Goal: Communication & Community: Connect with others

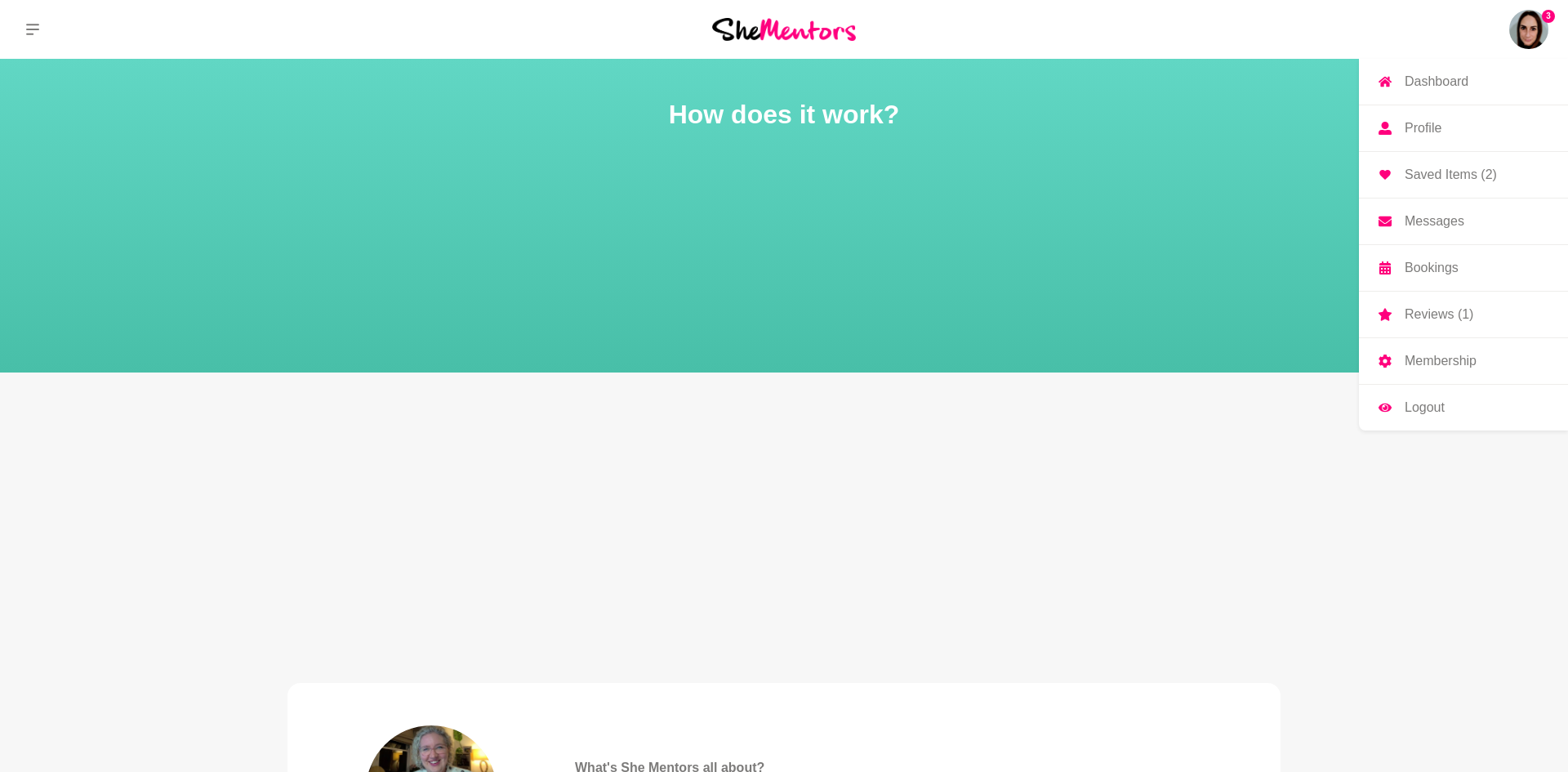
click at [1532, 35] on img at bounding box center [1529, 29] width 39 height 39
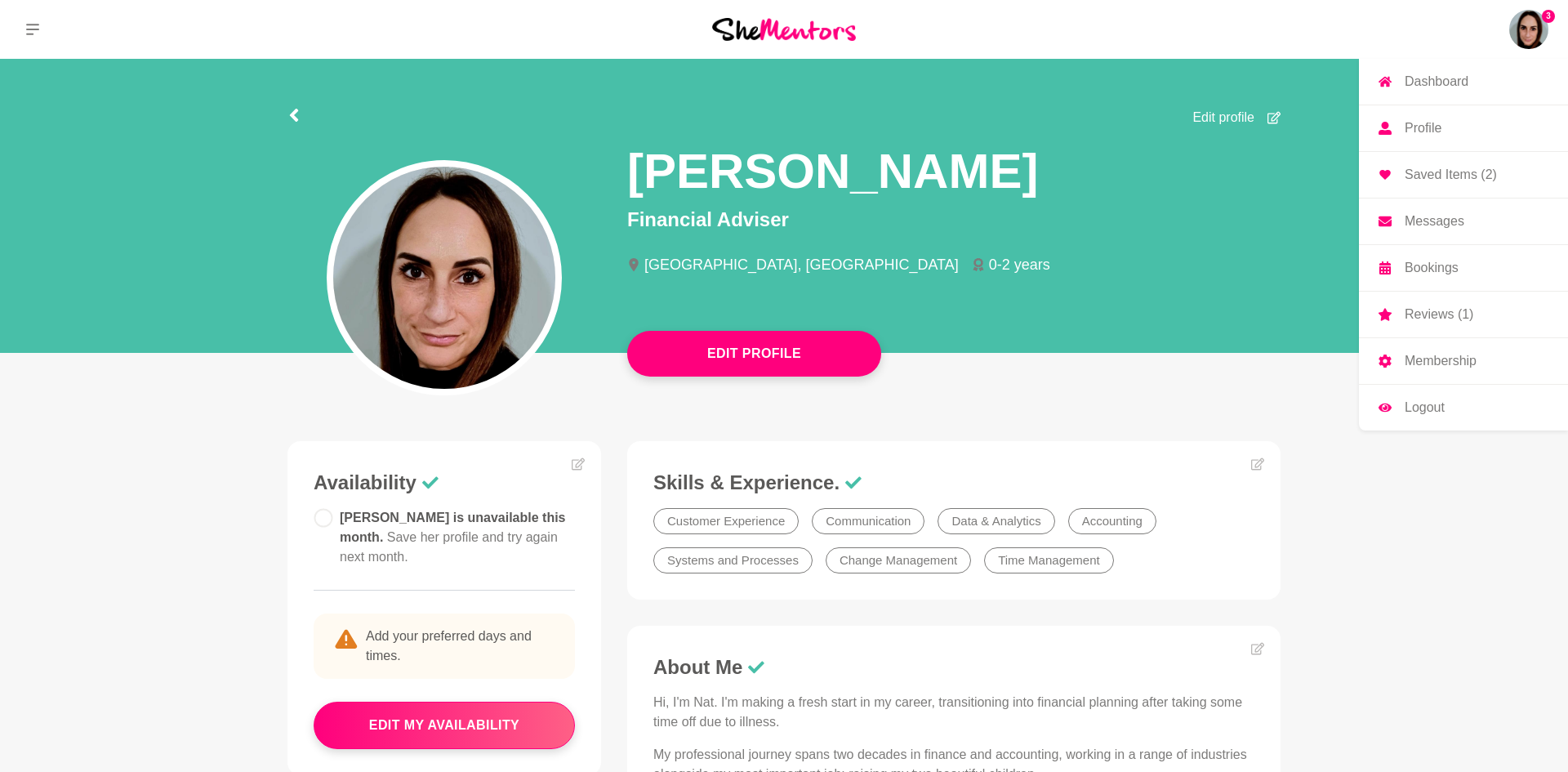
click at [1424, 318] on p "Reviews (1)" at bounding box center [1438, 314] width 68 height 13
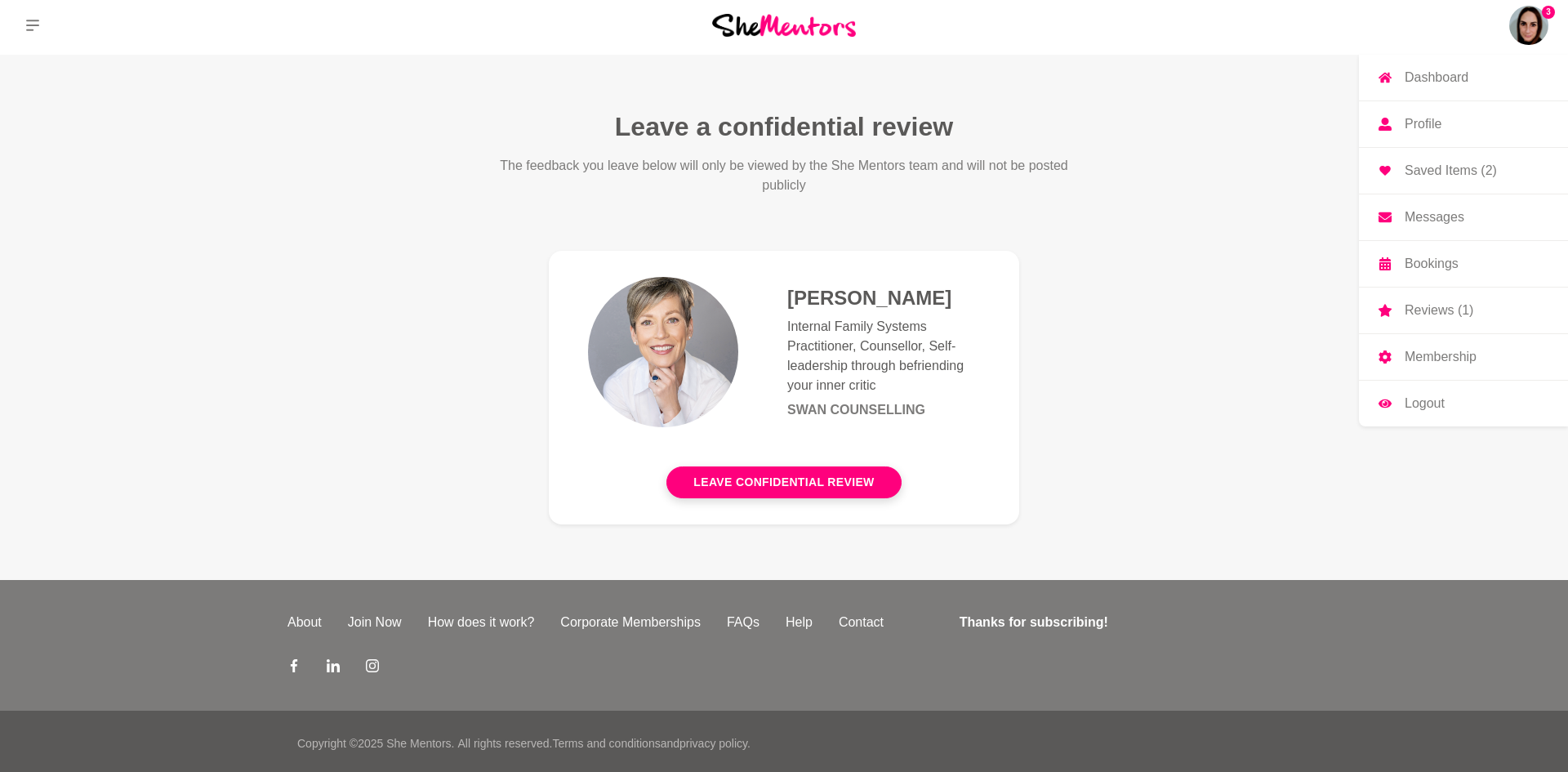
scroll to position [8, 0]
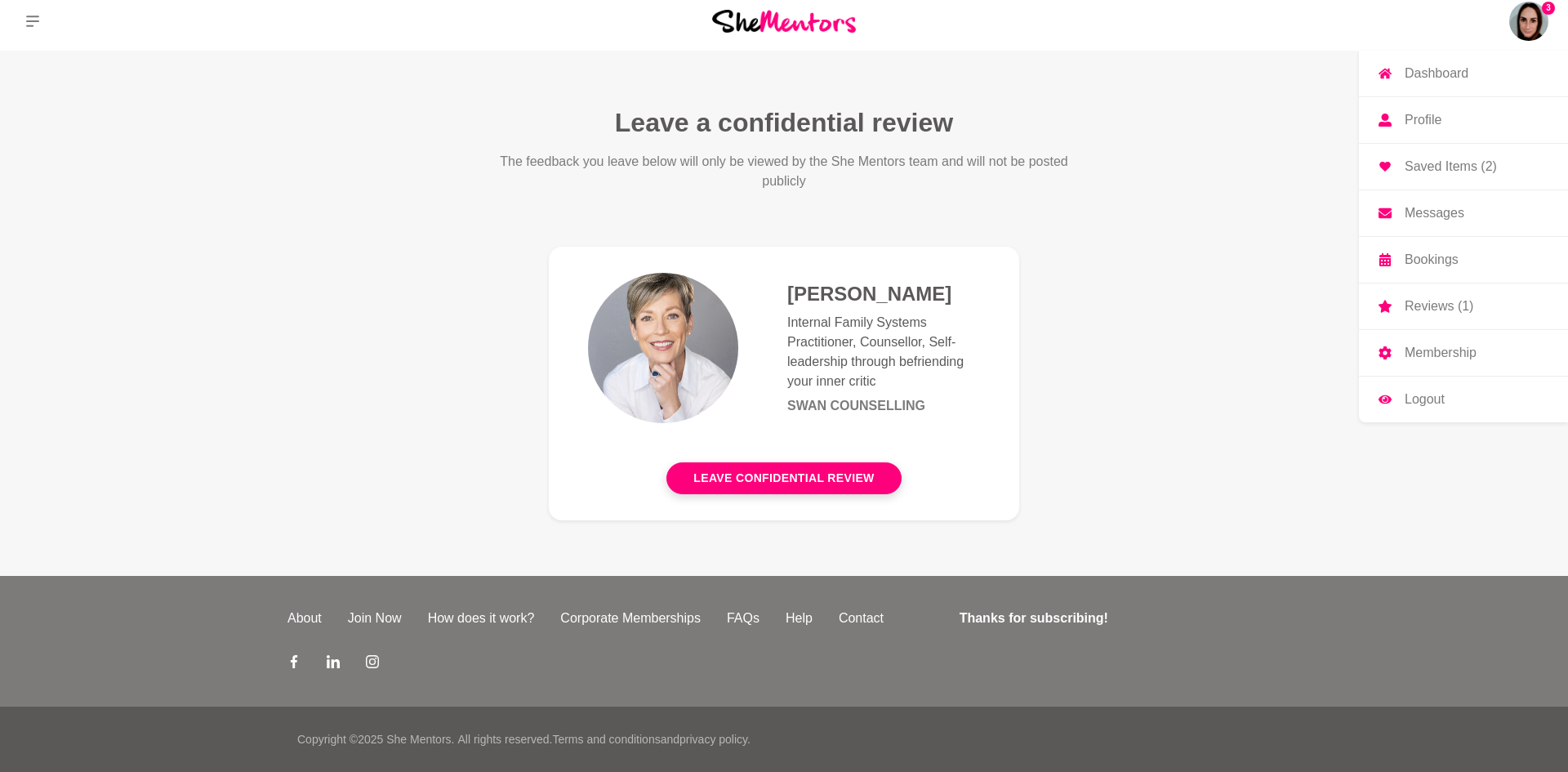
click at [1428, 210] on p "Messages" at bounding box center [1434, 213] width 59 height 13
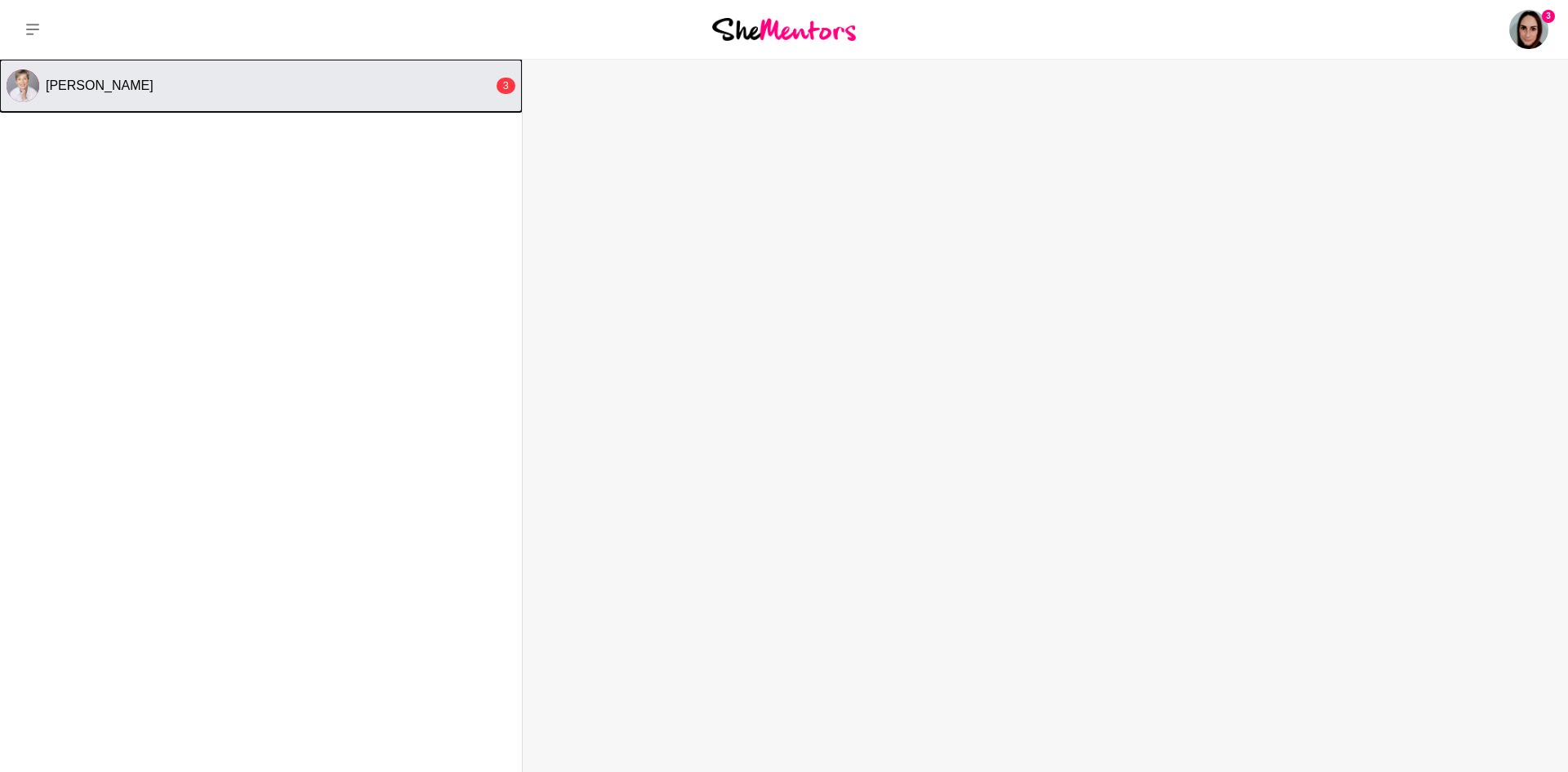
click at [476, 93] on div "[PERSON_NAME]" at bounding box center [269, 86] width 447 height 16
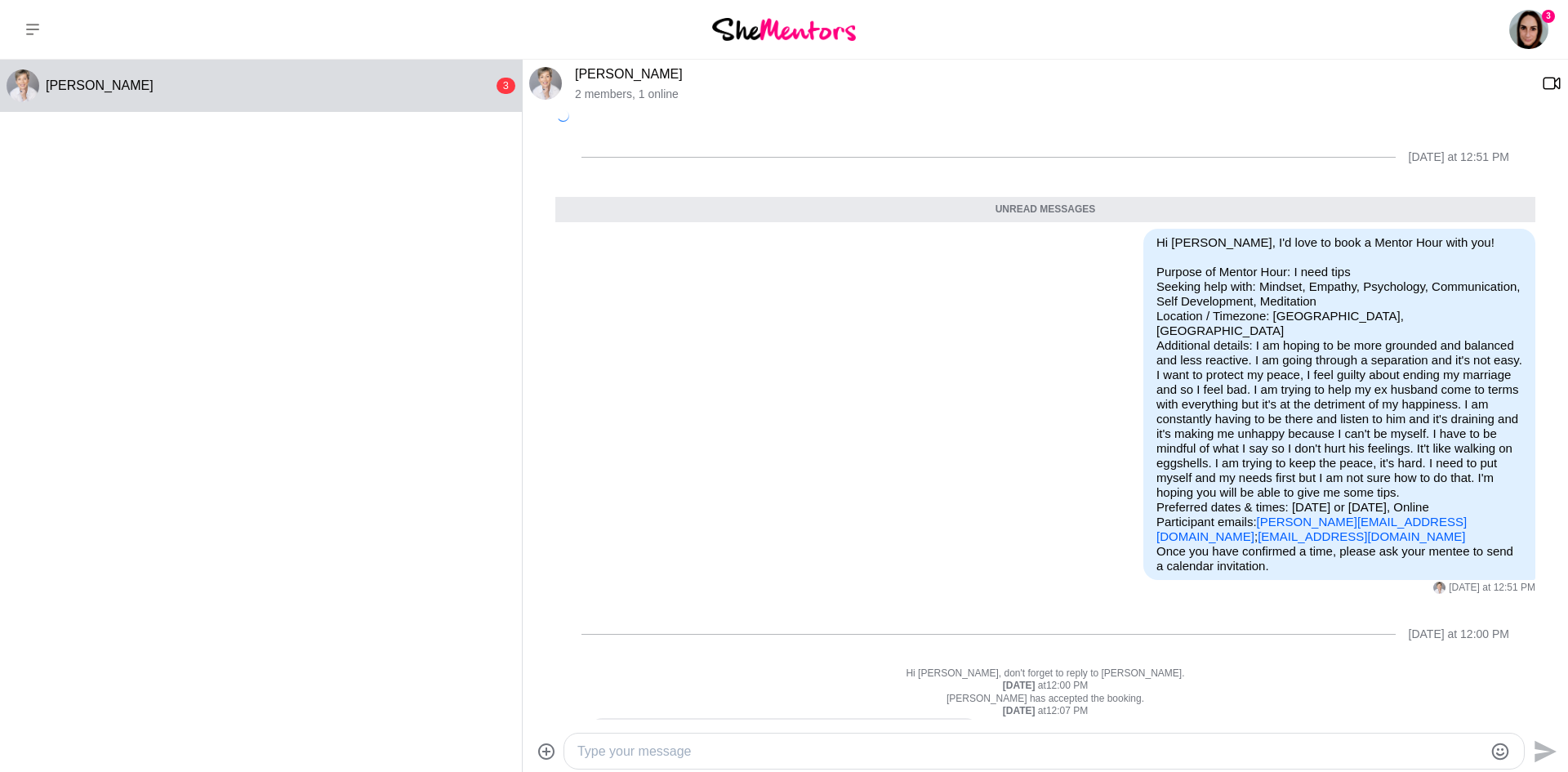
scroll to position [164, 0]
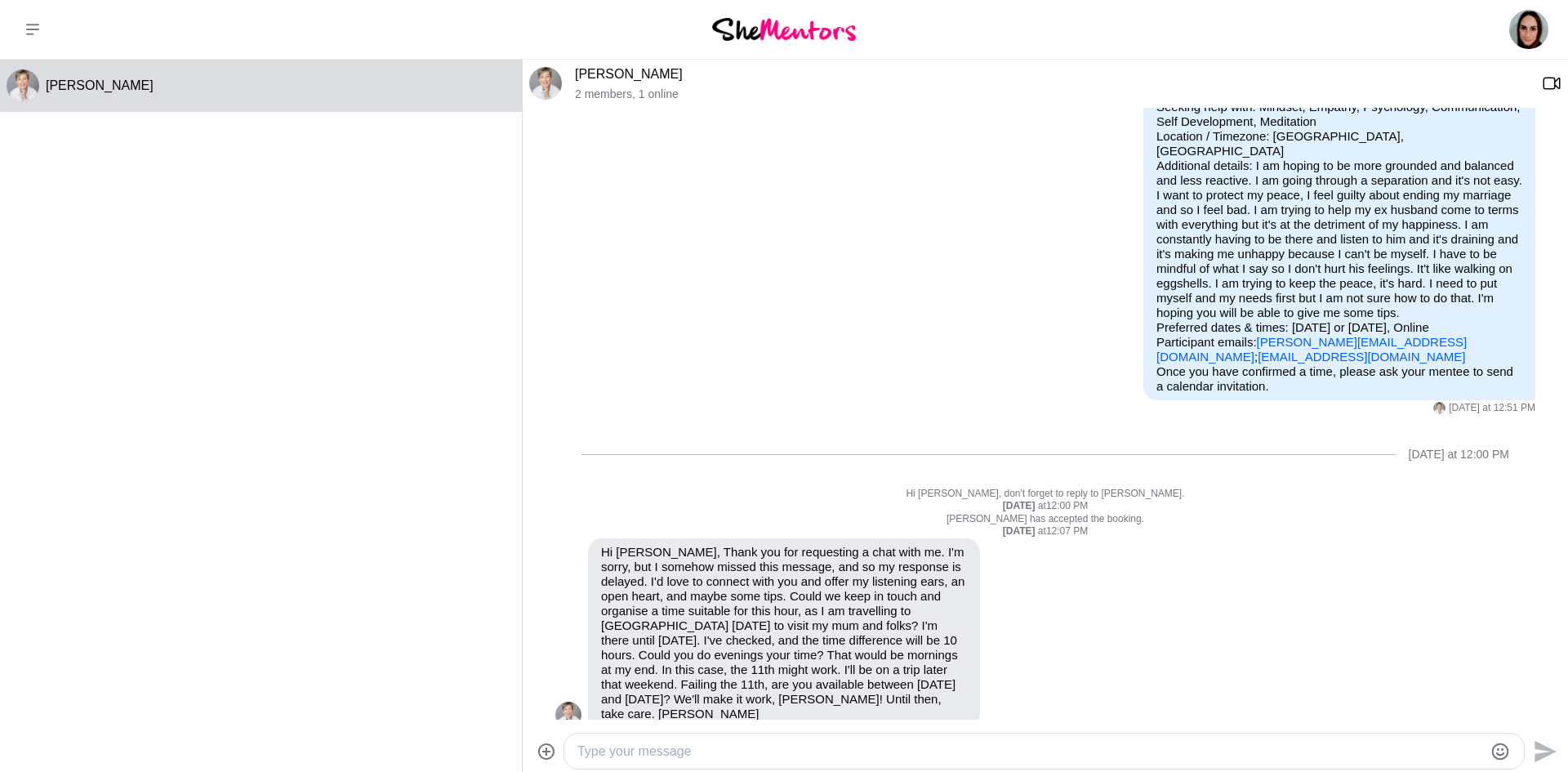
click at [666, 746] on textarea "Type your message" at bounding box center [1030, 751] width 906 height 19
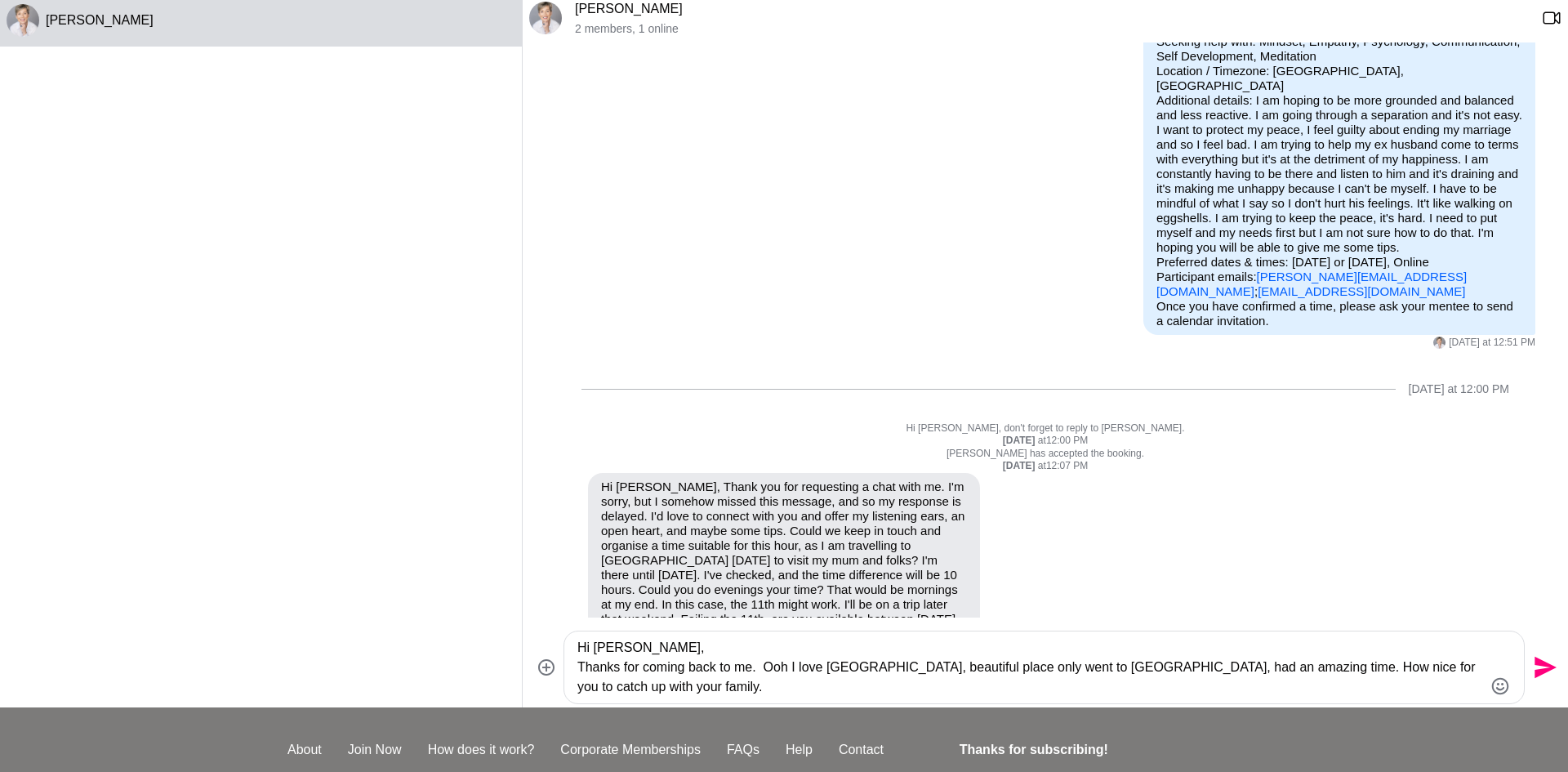
scroll to position [65, 0]
click at [1263, 668] on textarea "Hi [PERSON_NAME], Thanks for coming back to me. Ooh I love [GEOGRAPHIC_DATA], b…" at bounding box center [1030, 668] width 906 height 58
click at [663, 680] on textarea "Hi [PERSON_NAME], Thanks for coming back to me. Ooh I love [GEOGRAPHIC_DATA], b…" at bounding box center [1030, 668] width 906 height 58
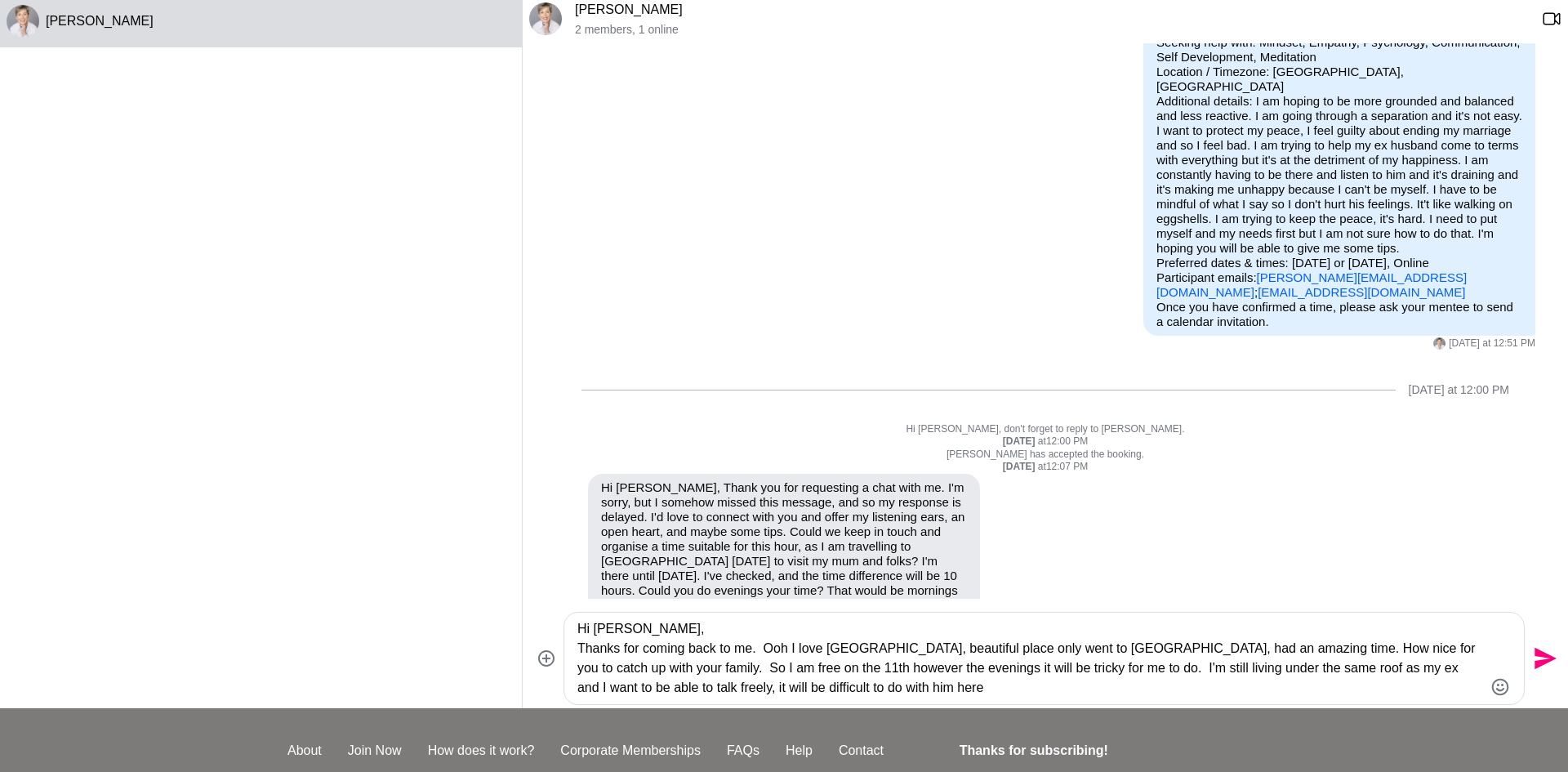
click at [788, 669] on textarea "Hi [PERSON_NAME], Thanks for coming back to me. Ooh I love [GEOGRAPHIC_DATA], b…" at bounding box center [1030, 659] width 906 height 79
click at [849, 687] on textarea "Hi [PERSON_NAME], Thanks for coming back to me. Ooh I love [GEOGRAPHIC_DATA], b…" at bounding box center [1030, 659] width 906 height 79
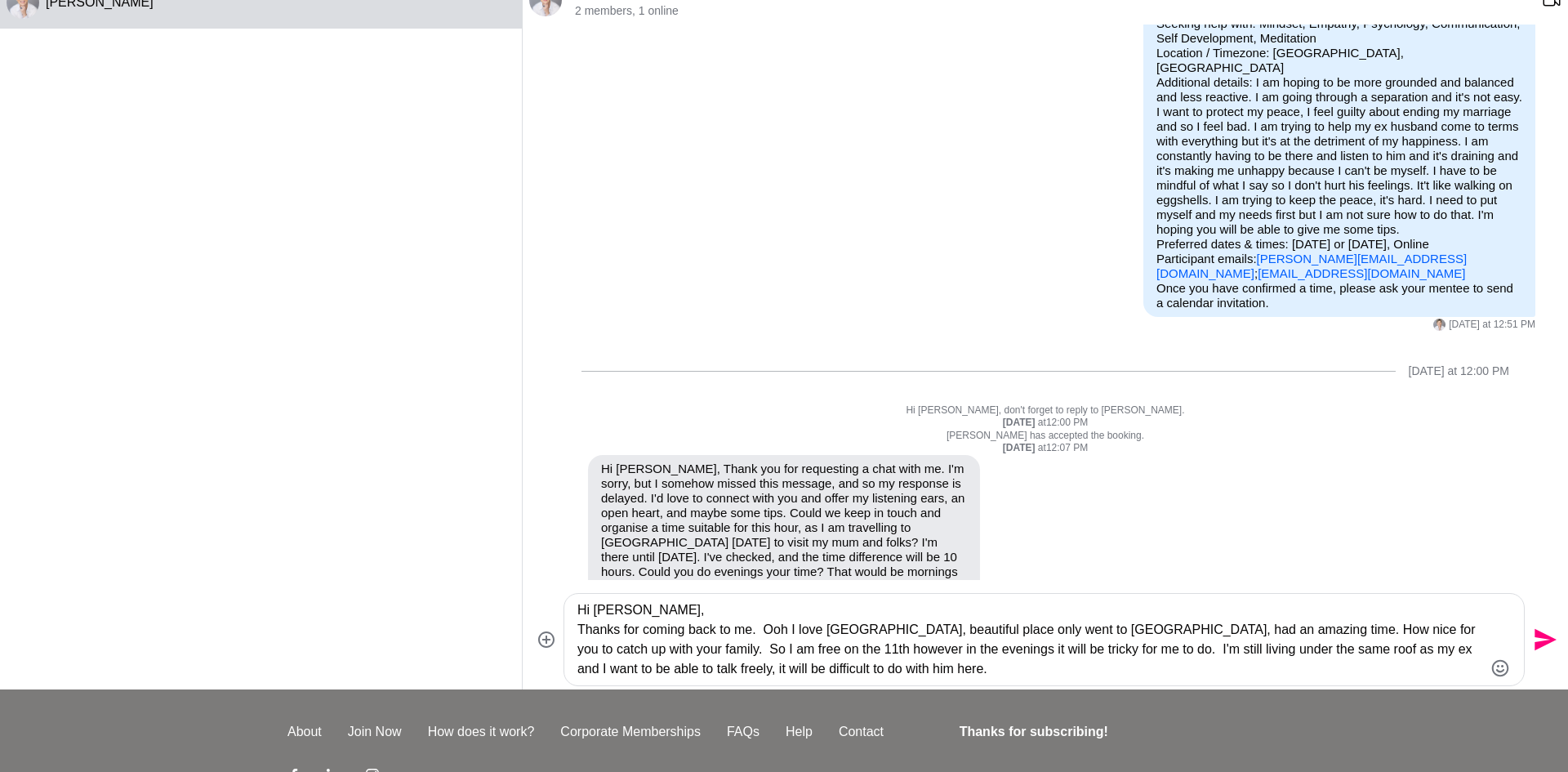
scroll to position [85, 0]
click at [846, 518] on p "Hi [PERSON_NAME], Thank you for requesting a chat with me. I'm sorry, but I som…" at bounding box center [784, 547] width 366 height 176
click at [940, 515] on p "Hi [PERSON_NAME], Thank you for requesting a chat with me. I'm sorry, but I som…" at bounding box center [784, 547] width 366 height 176
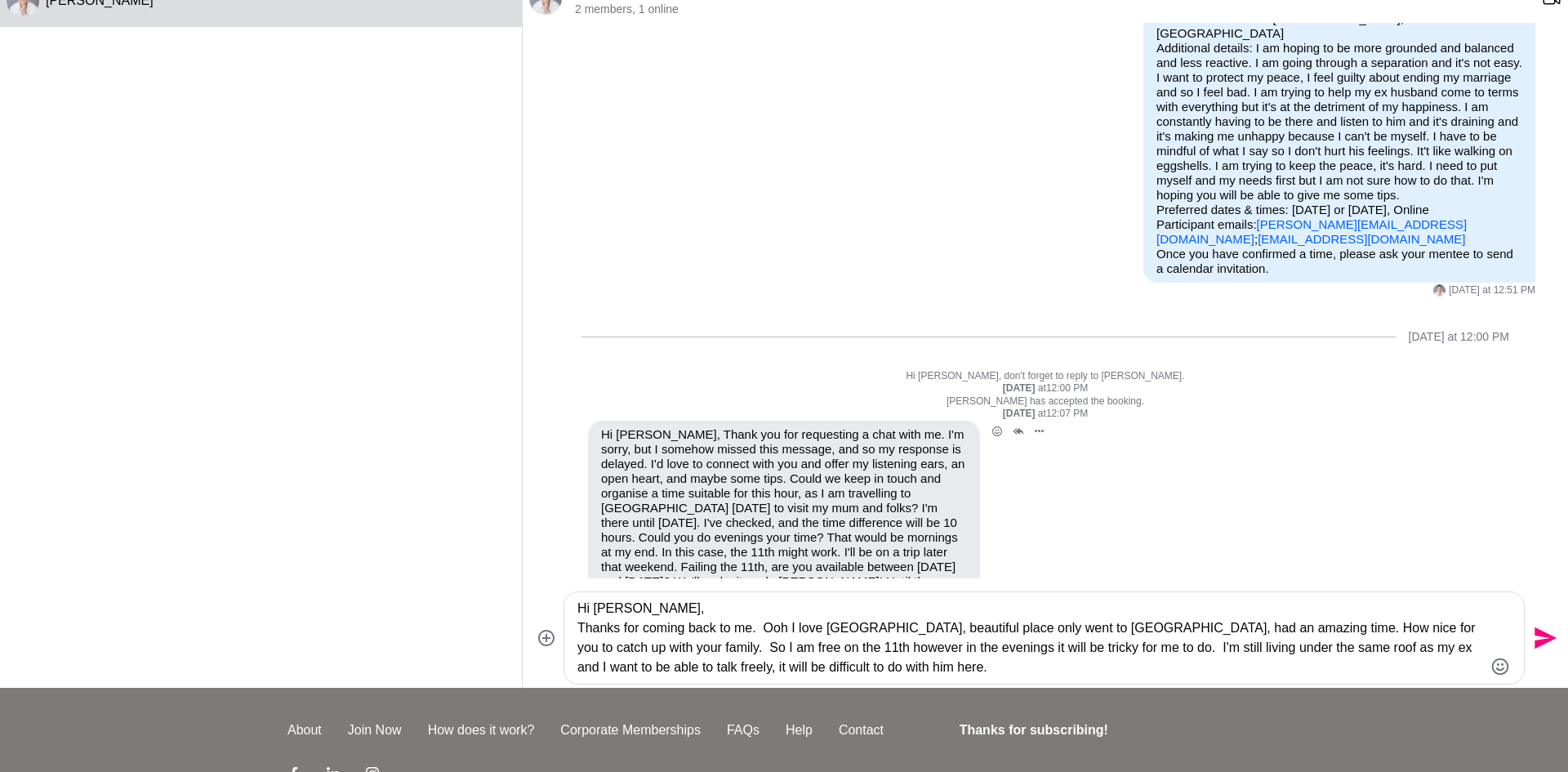
scroll to position [220, 0]
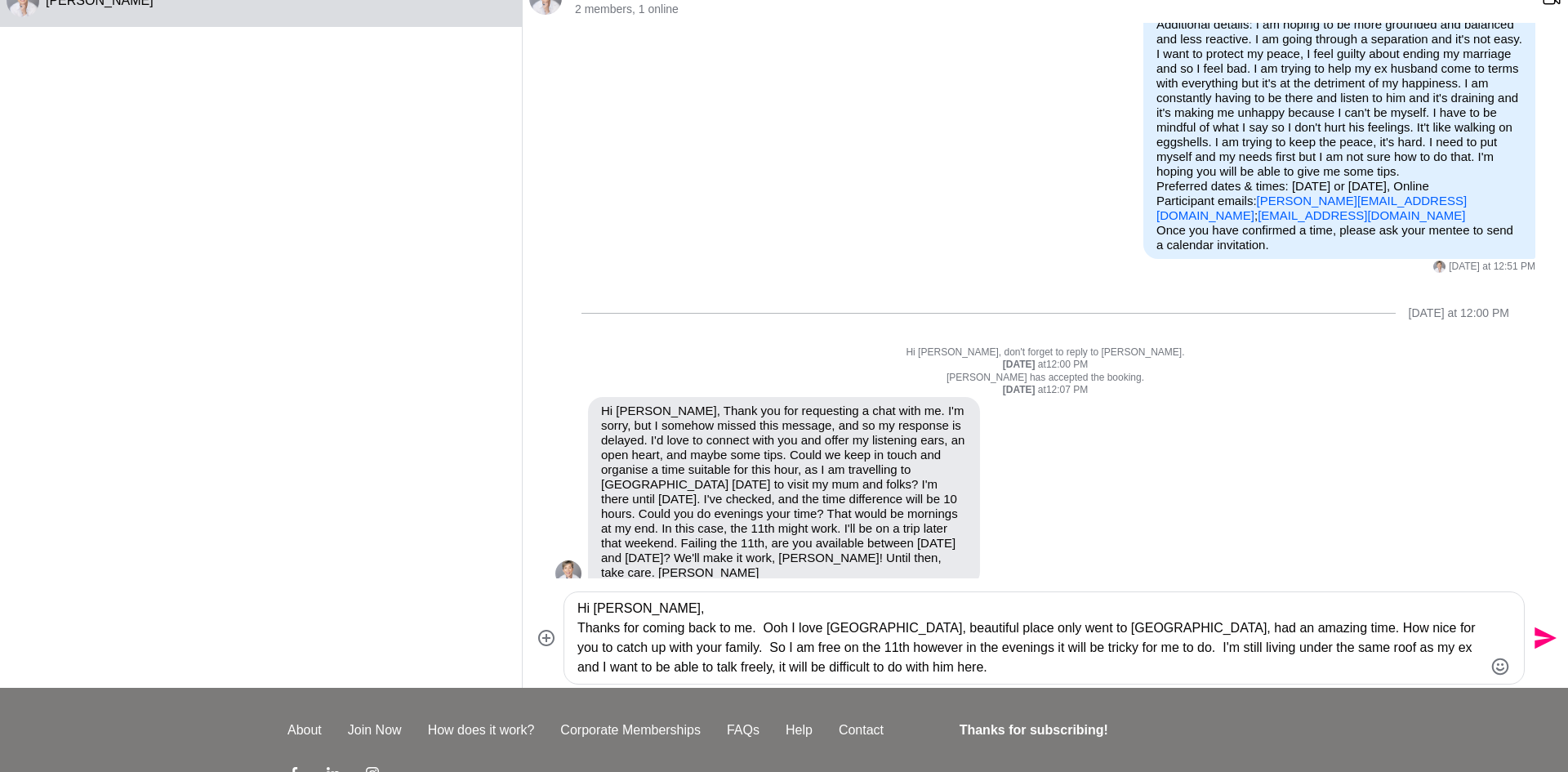
click at [843, 667] on textarea "Hi [PERSON_NAME], Thanks for coming back to me. Ooh I love [GEOGRAPHIC_DATA], b…" at bounding box center [1030, 638] width 906 height 79
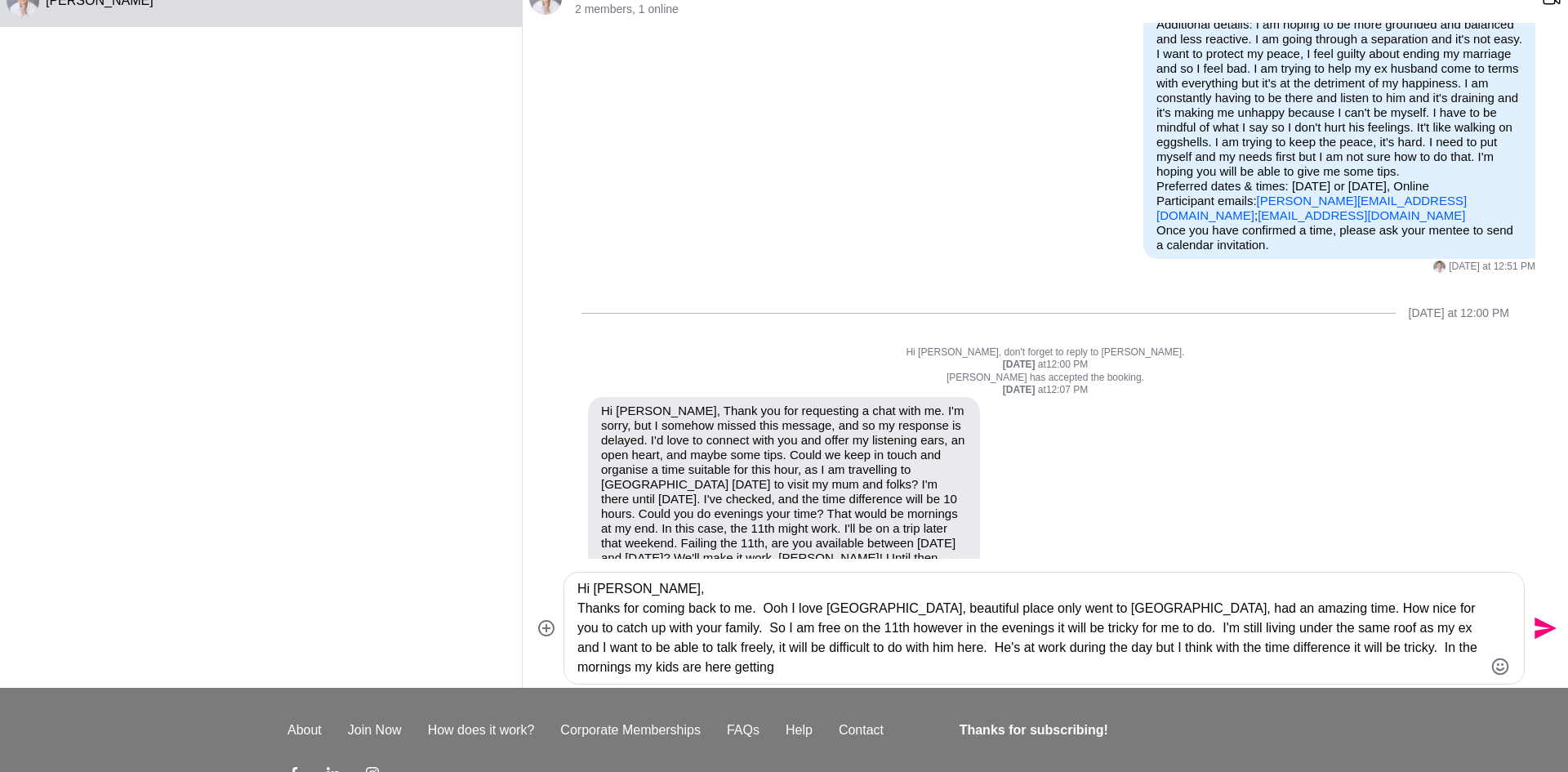
scroll to position [0, 0]
click at [654, 671] on textarea "Hi [PERSON_NAME], Thanks for coming back to me. Ooh I love [GEOGRAPHIC_DATA], b…" at bounding box center [1030, 628] width 906 height 98
click at [766, 665] on textarea "Hi [PERSON_NAME], Thanks for coming back to me. Ooh I love [GEOGRAPHIC_DATA], b…" at bounding box center [1030, 628] width 906 height 98
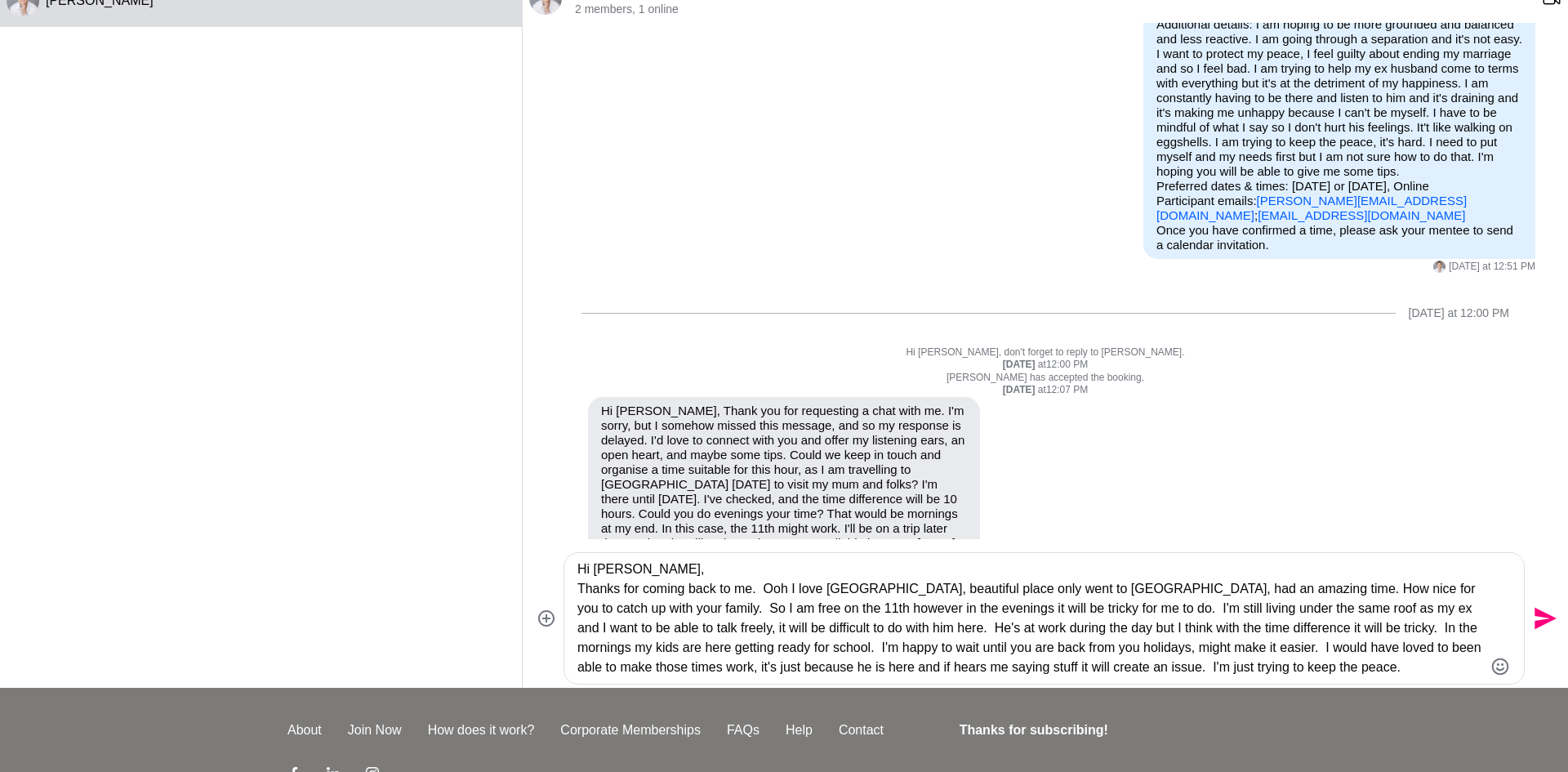
click at [1316, 650] on textarea "Hi [PERSON_NAME], Thanks for coming back to me. Ooh I love [GEOGRAPHIC_DATA], b…" at bounding box center [1030, 619] width 906 height 118
click at [1341, 648] on textarea "Hi [PERSON_NAME], Thanks for coming back to me. Ooh I love [GEOGRAPHIC_DATA], b…" at bounding box center [1030, 619] width 906 height 118
click at [1368, 654] on textarea "Hi [PERSON_NAME], Thanks for coming back to me. Ooh I love [GEOGRAPHIC_DATA], b…" at bounding box center [1030, 619] width 906 height 118
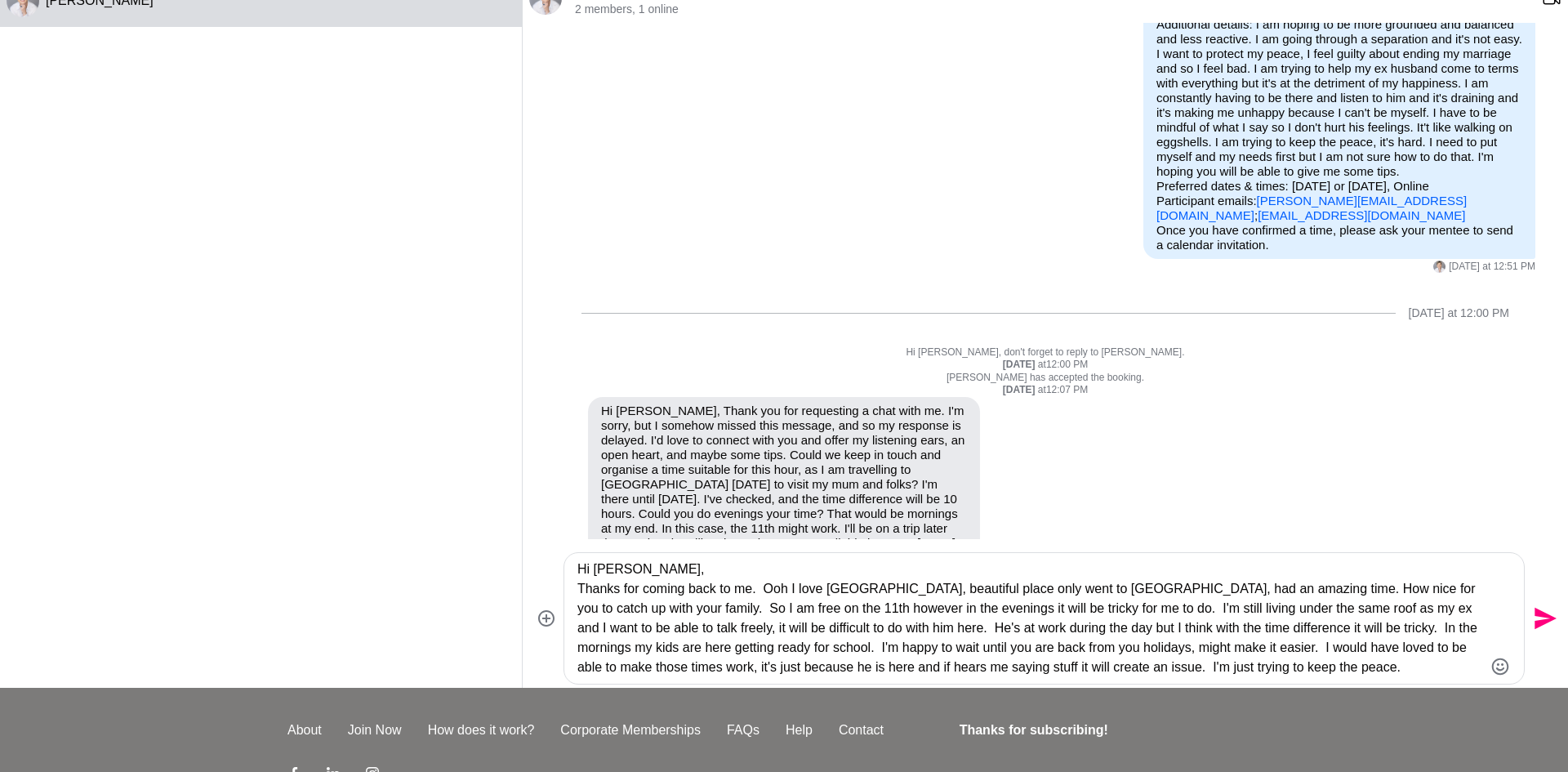
drag, startPoint x: 1165, startPoint y: 642, endPoint x: 613, endPoint y: 671, distance: 552.8
click at [613, 671] on textarea "Hi [PERSON_NAME], Thanks for coming back to me. Ooh I love [GEOGRAPHIC_DATA], b…" at bounding box center [1030, 619] width 906 height 118
click at [354, 365] on div "[PERSON_NAME]" at bounding box center [260, 327] width 521 height 705
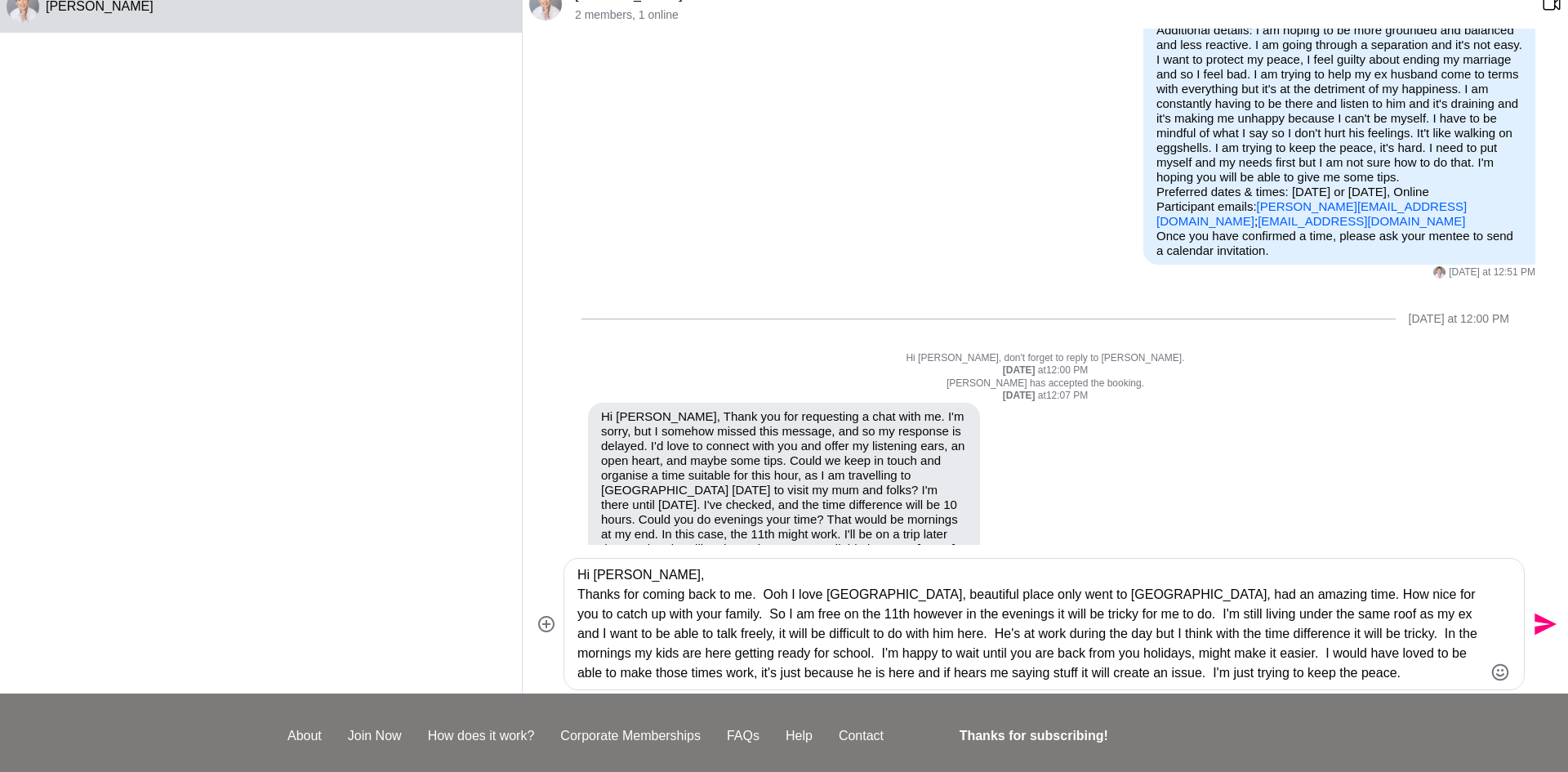
click at [986, 648] on textarea "Hi [PERSON_NAME], Thanks for coming back to me. Ooh I love [GEOGRAPHIC_DATA], b…" at bounding box center [1030, 624] width 906 height 118
click at [1039, 657] on textarea "Hi [PERSON_NAME], Thanks for coming back to me. Ooh I love [GEOGRAPHIC_DATA], b…" at bounding box center [1030, 624] width 906 height 118
click at [1257, 668] on textarea "Hi [PERSON_NAME], Thanks for coming back to me. Ooh I love [GEOGRAPHIC_DATA], b…" at bounding box center [1030, 624] width 906 height 118
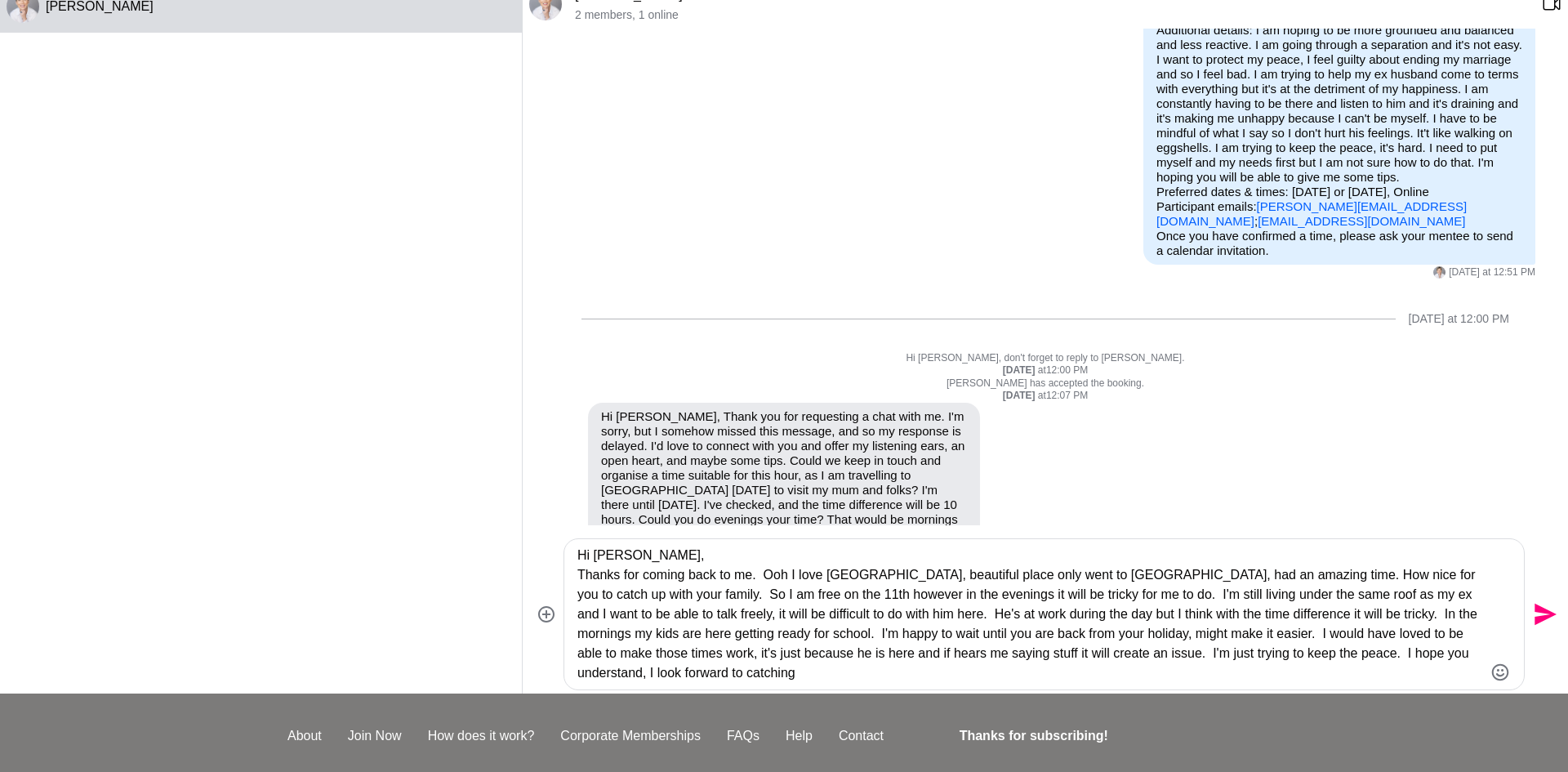
scroll to position [0, 0]
type textarea "Hi [PERSON_NAME], Thanks for coming back to me. Ooh I love [GEOGRAPHIC_DATA], b…"
click at [1551, 607] on icon "Send" at bounding box center [1543, 614] width 26 height 26
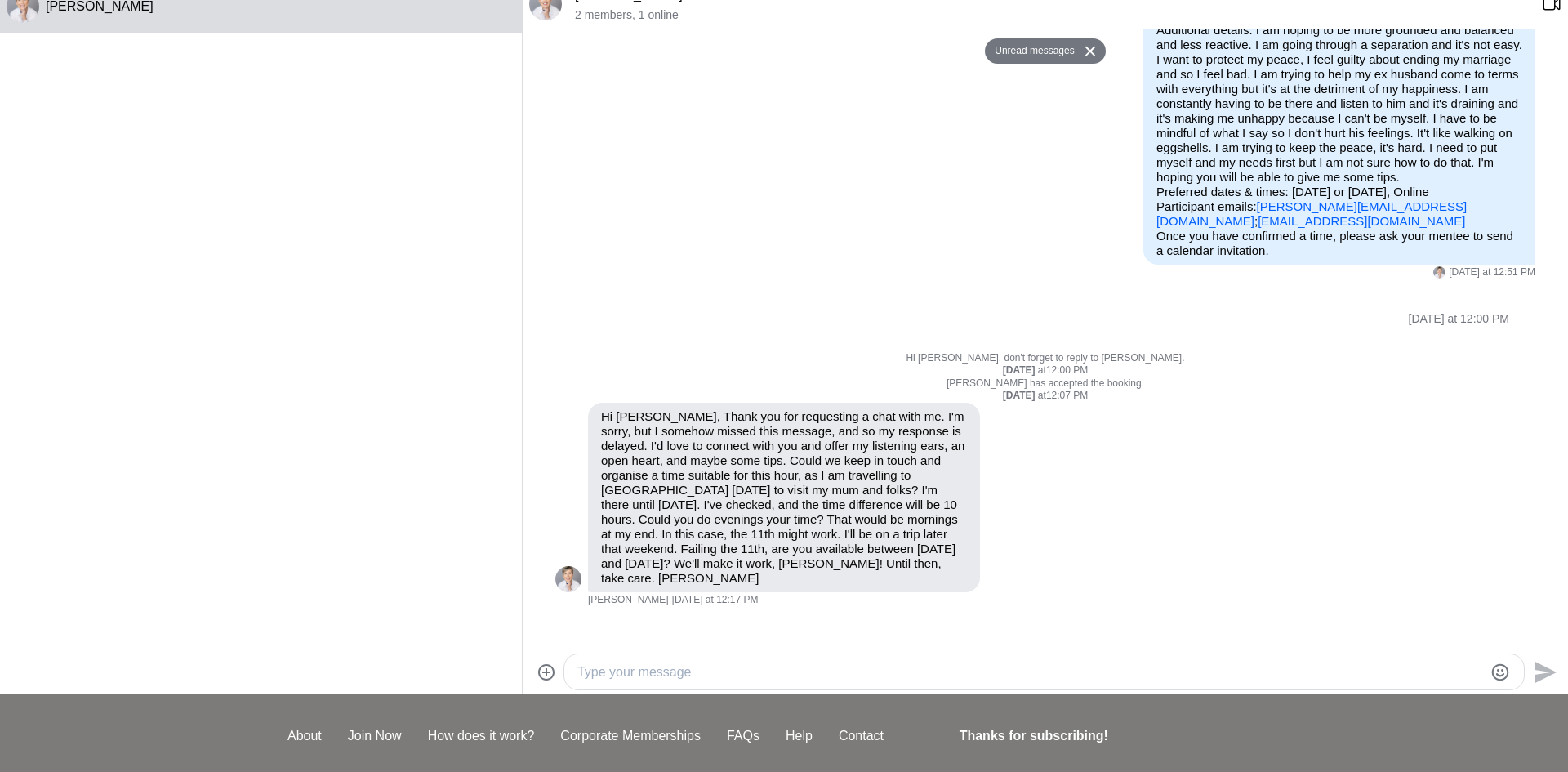
scroll to position [483, 0]
